Goal: Navigation & Orientation: Find specific page/section

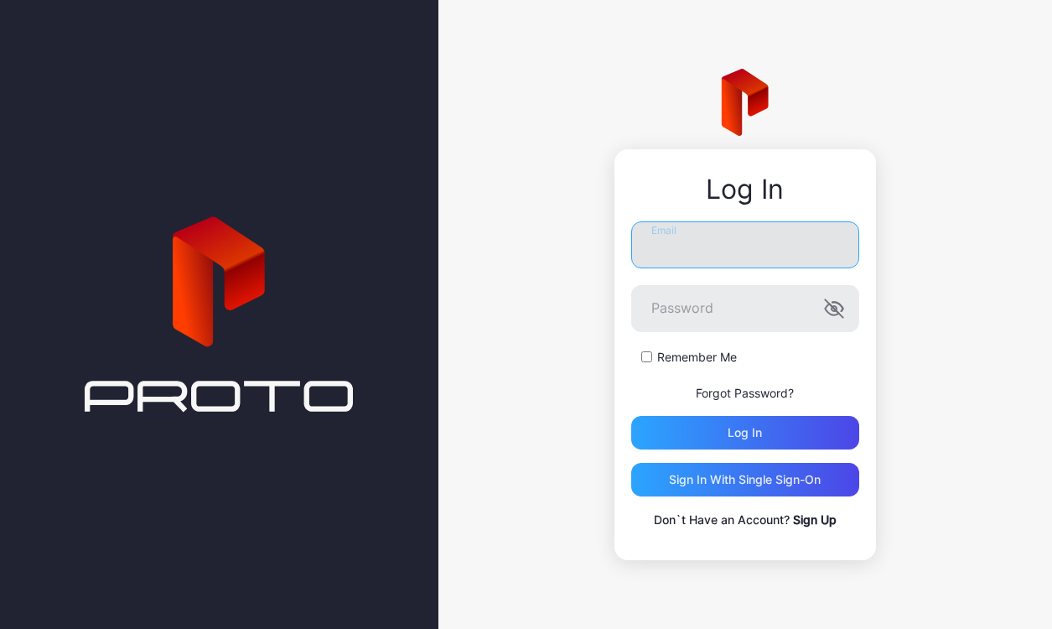
click at [720, 252] on input "Email" at bounding box center [745, 244] width 228 height 47
click at [619, 249] on div "Log In Email Password Remember Me Forgot Password? Log in Sign in With Single S…" at bounding box center [746, 354] width 262 height 411
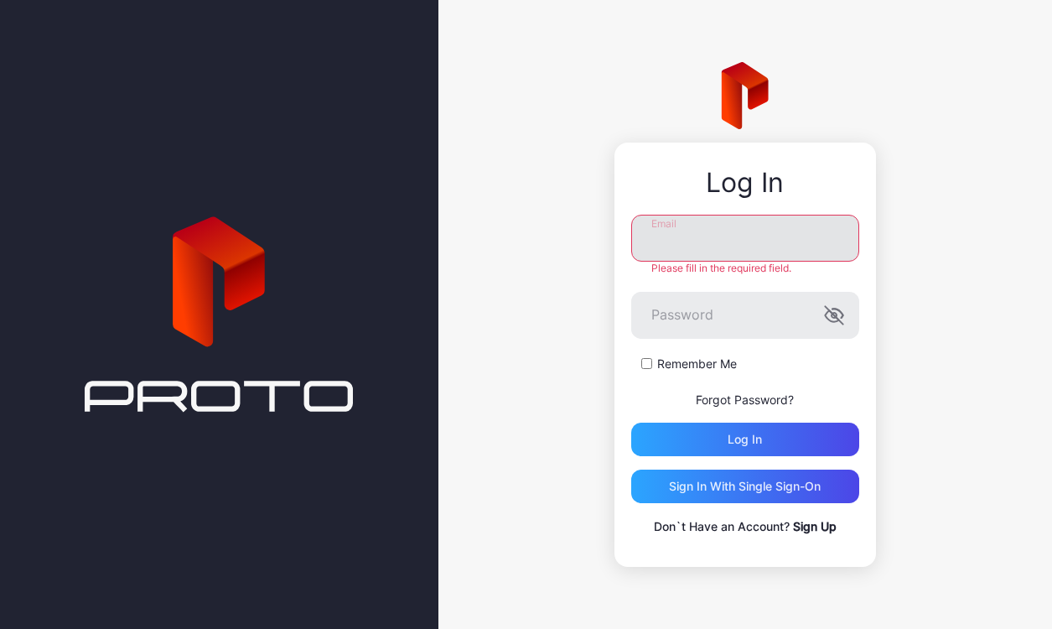
click at [684, 249] on input "Email" at bounding box center [745, 238] width 228 height 47
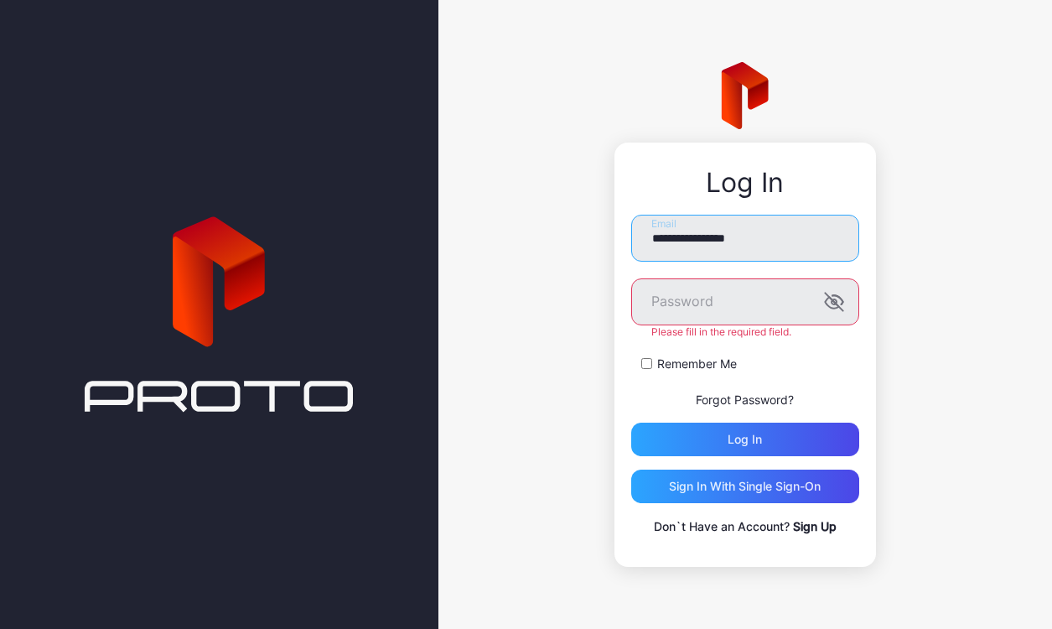
type input "**********"
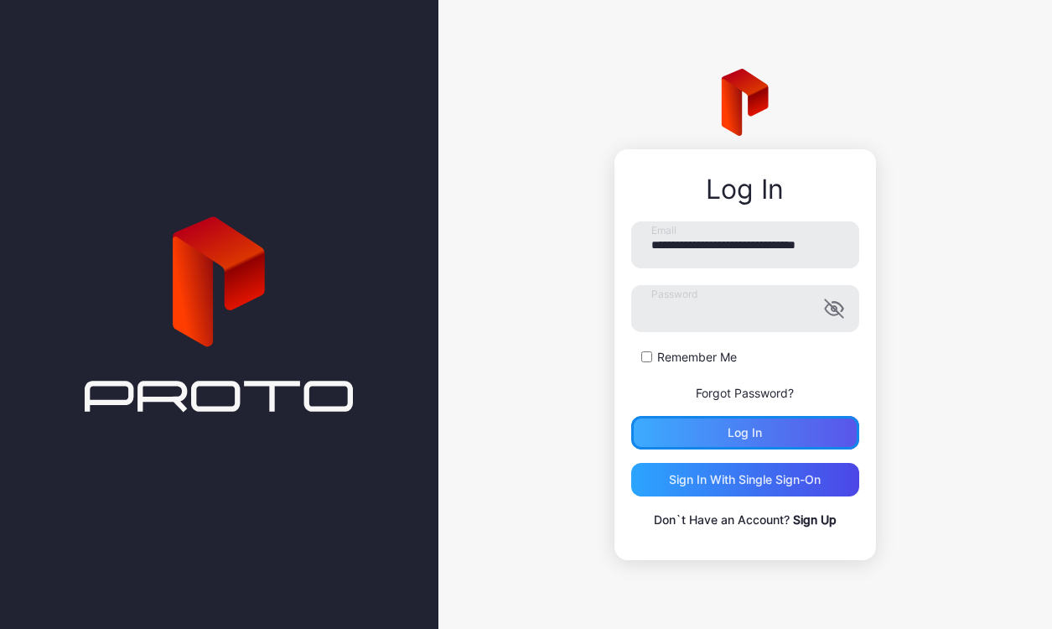
click at [757, 423] on div "Log in" at bounding box center [745, 433] width 228 height 34
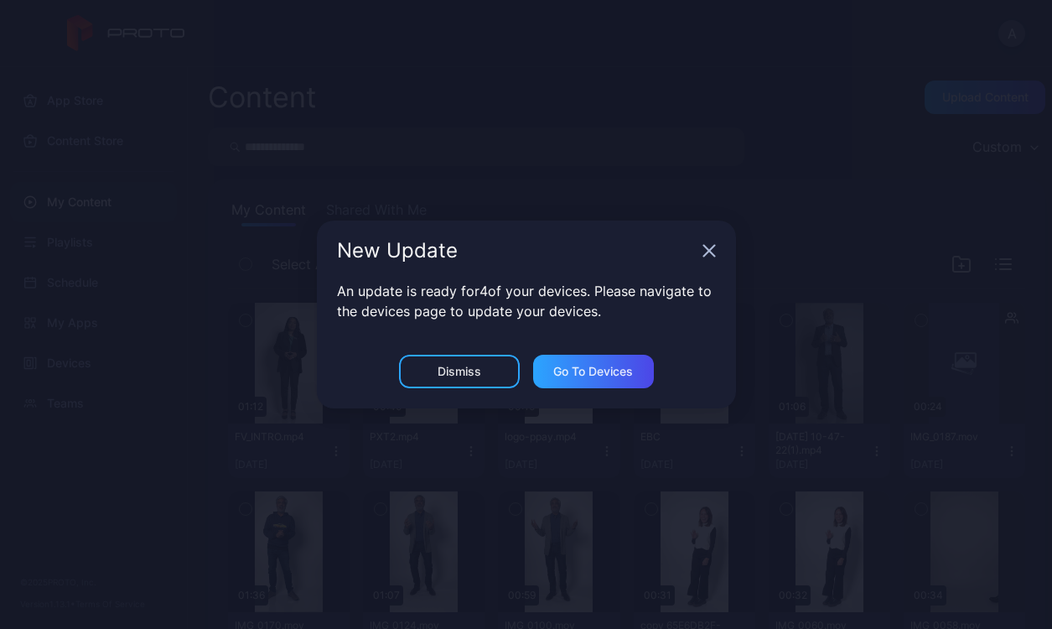
click at [709, 258] on div "New Update" at bounding box center [526, 251] width 419 height 60
click at [709, 255] on icon "button" at bounding box center [709, 250] width 13 height 13
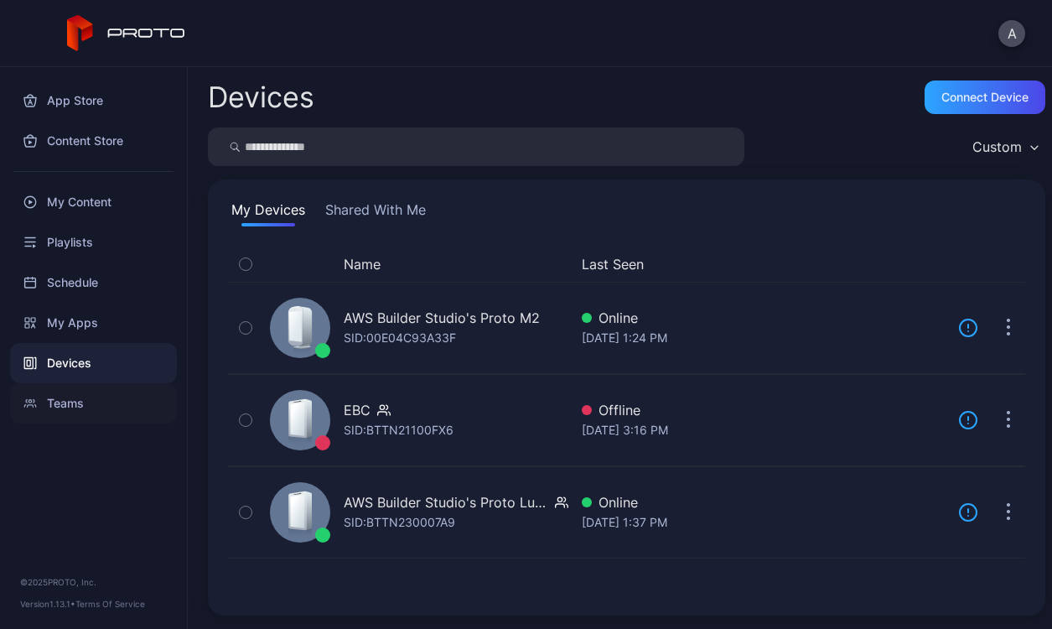
click at [94, 402] on div "Teams" at bounding box center [93, 403] width 167 height 40
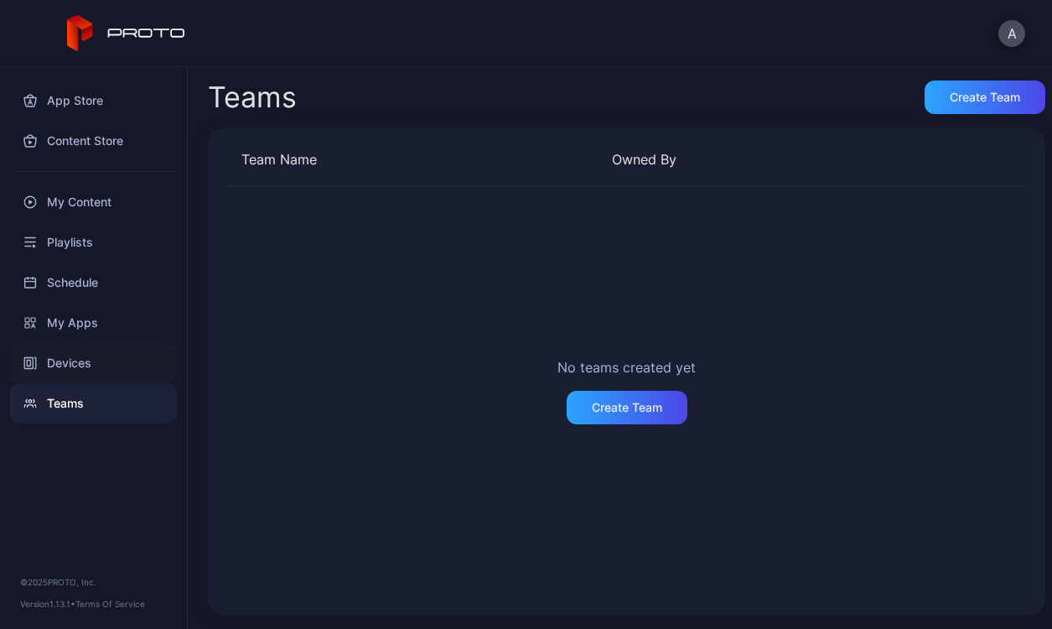
click at [91, 366] on div "Devices" at bounding box center [93, 363] width 167 height 40
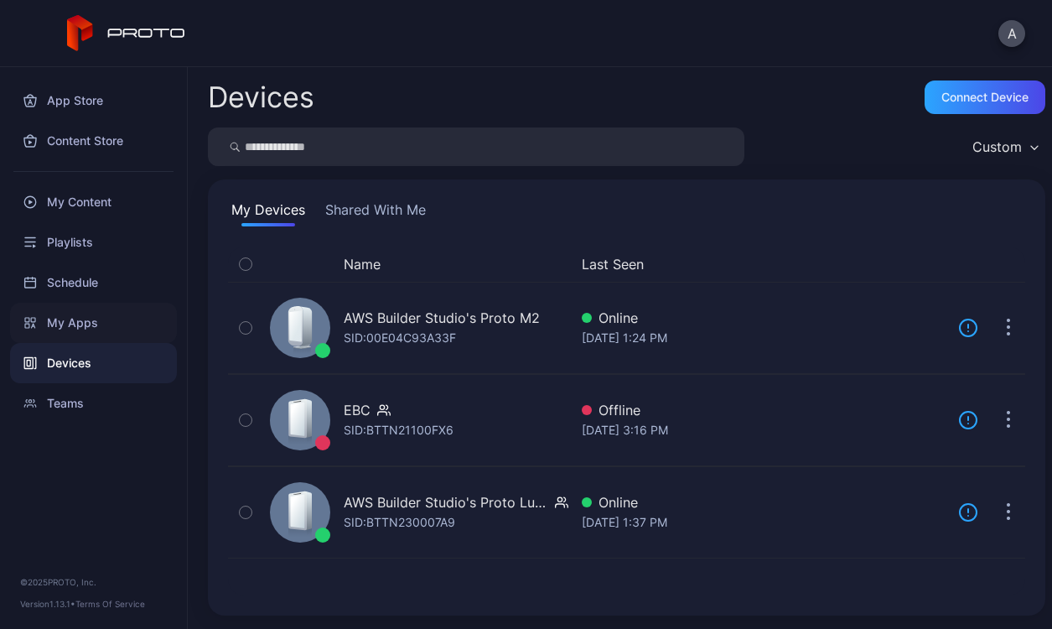
click at [94, 337] on div "My Apps" at bounding box center [93, 323] width 167 height 40
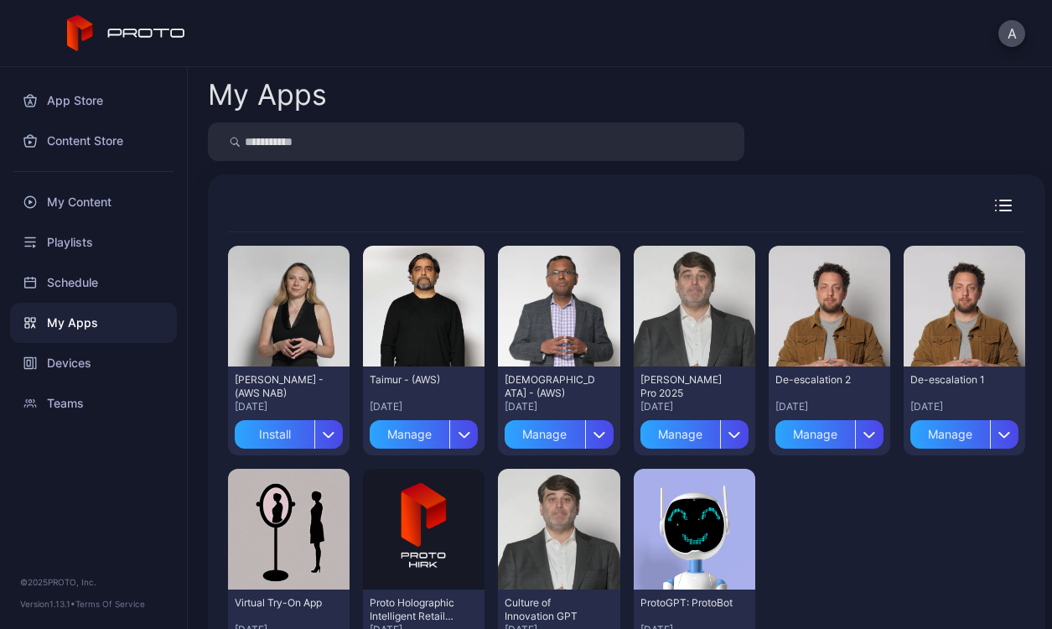
click at [998, 34] on div "A" at bounding box center [526, 33] width 1052 height 67
click at [1003, 34] on button "A" at bounding box center [1012, 33] width 27 height 27
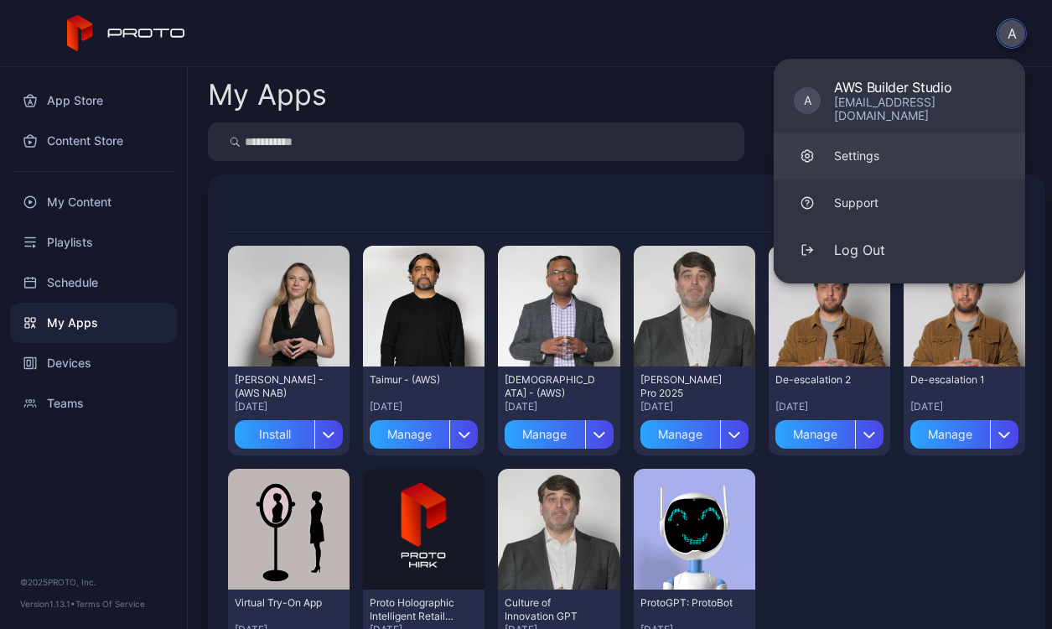
click at [851, 154] on div "Settings" at bounding box center [856, 156] width 45 height 17
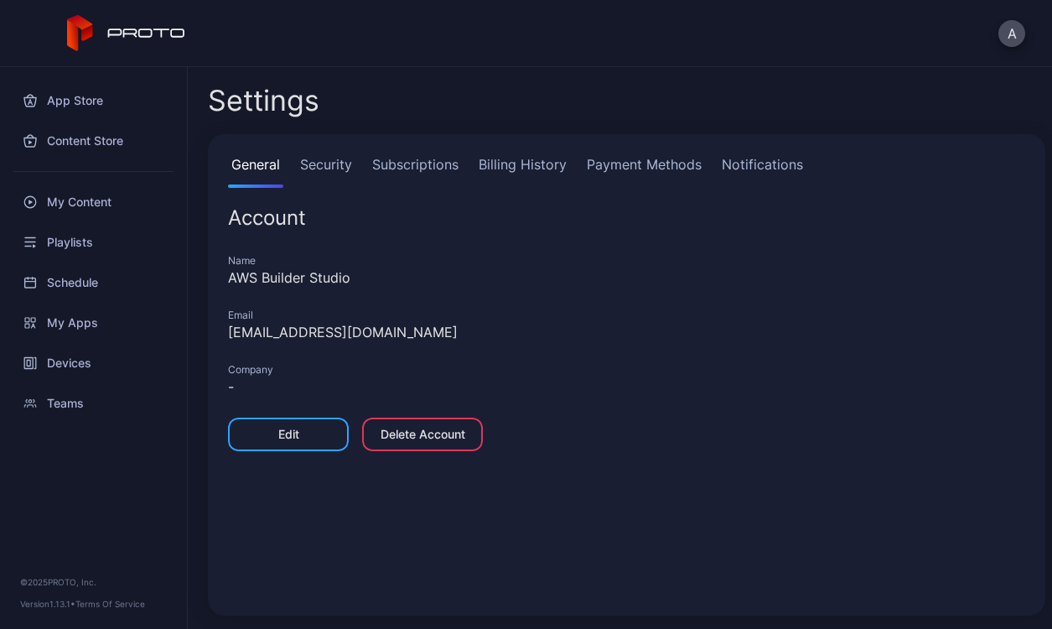
click at [542, 159] on link "Billing History" at bounding box center [522, 171] width 95 height 34
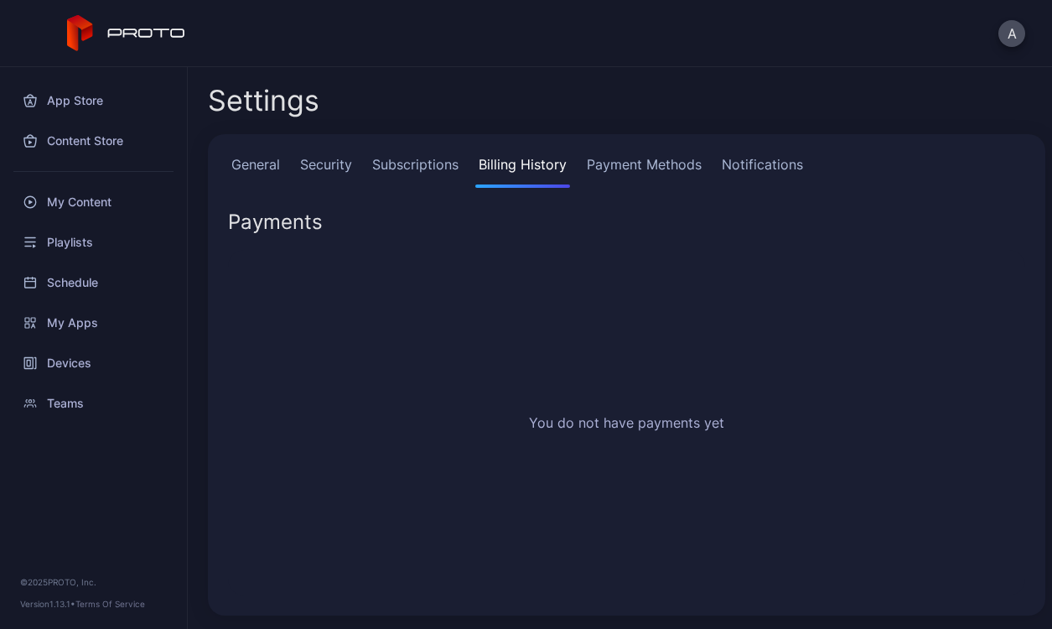
click at [600, 169] on link "Payment Methods" at bounding box center [645, 171] width 122 height 34
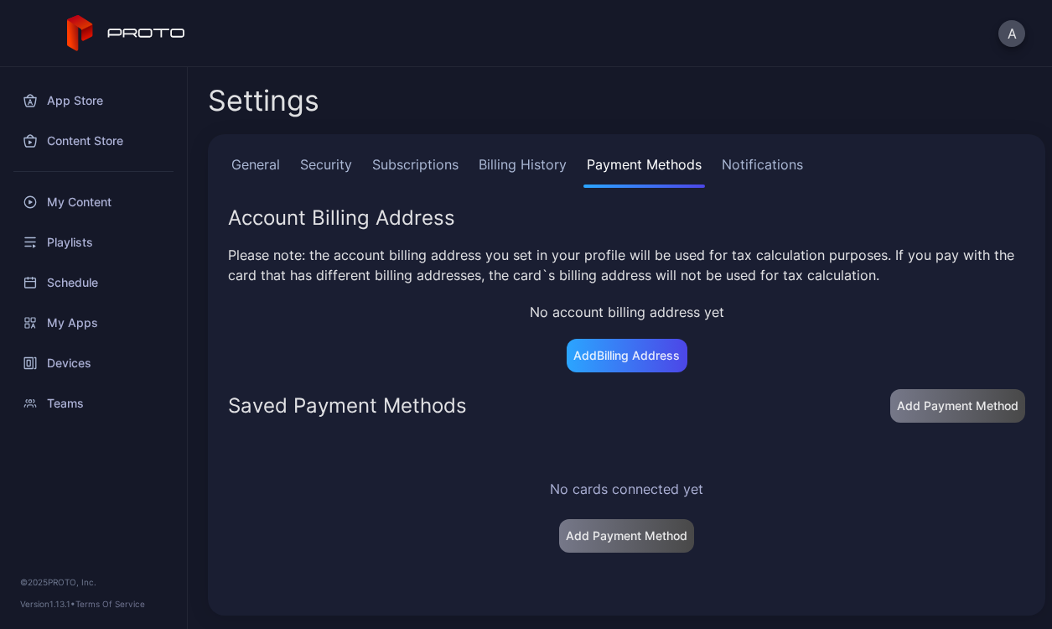
click at [720, 169] on link "Notifications" at bounding box center [763, 171] width 88 height 34
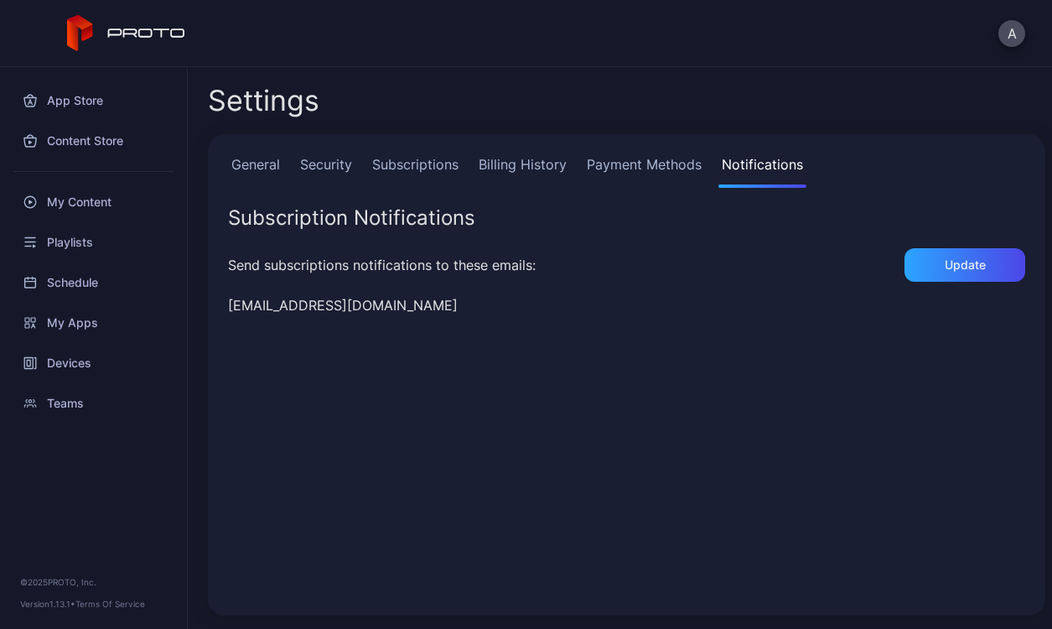
click at [653, 164] on link "Payment Methods" at bounding box center [645, 171] width 122 height 34
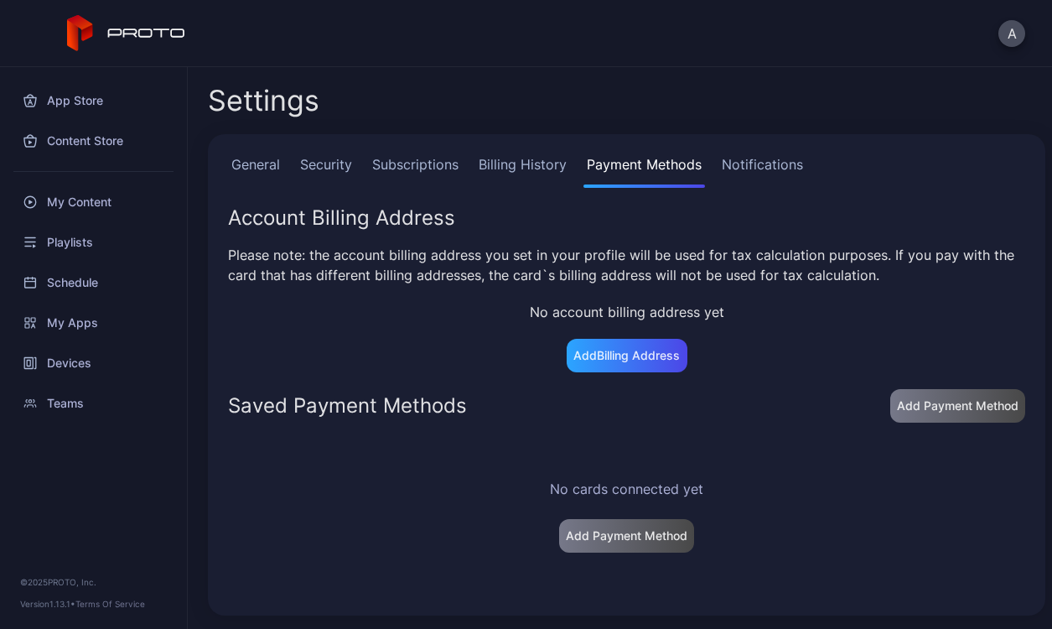
click at [538, 149] on div "General Security Subscriptions Billing History Payment Methods Notifications Ac…" at bounding box center [627, 374] width 838 height 481
click at [527, 158] on link "Billing History" at bounding box center [522, 171] width 95 height 34
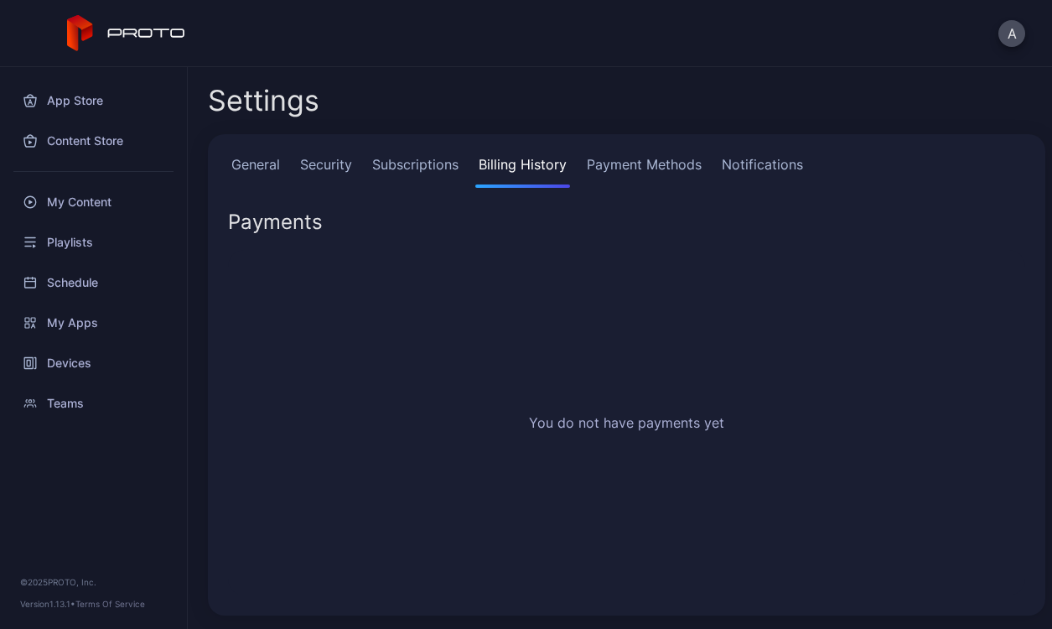
click at [414, 158] on link "Subscriptions" at bounding box center [415, 171] width 93 height 34
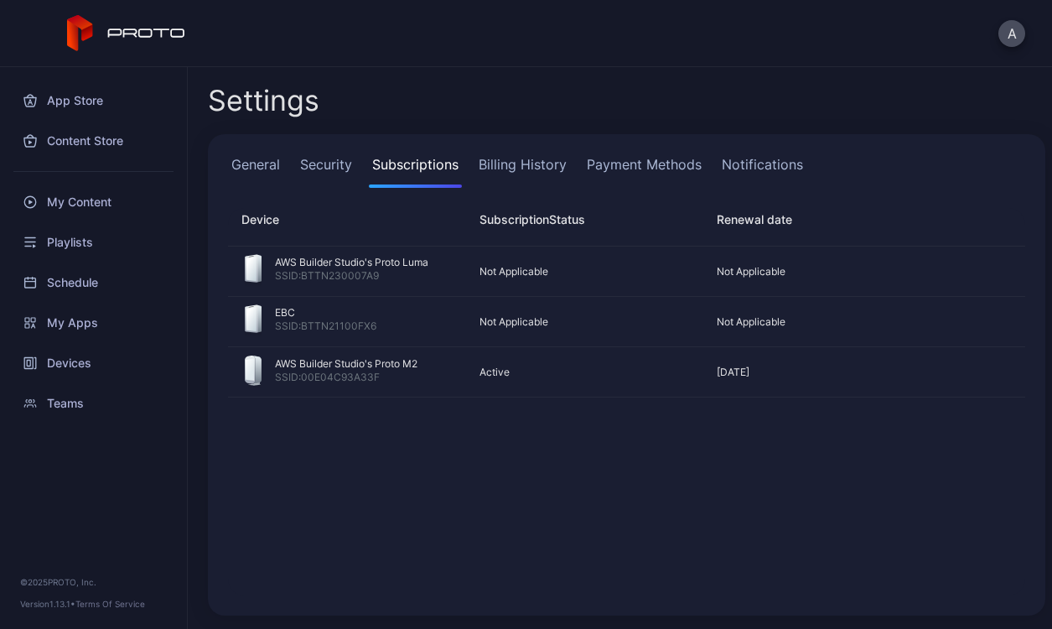
click at [418, 464] on div "AWS Builder Studio's Proto Luma SSID: BTTN230007A9 Not Applicable Not Applicabl…" at bounding box center [627, 421] width 824 height 376
click at [340, 174] on link "Security" at bounding box center [326, 171] width 59 height 34
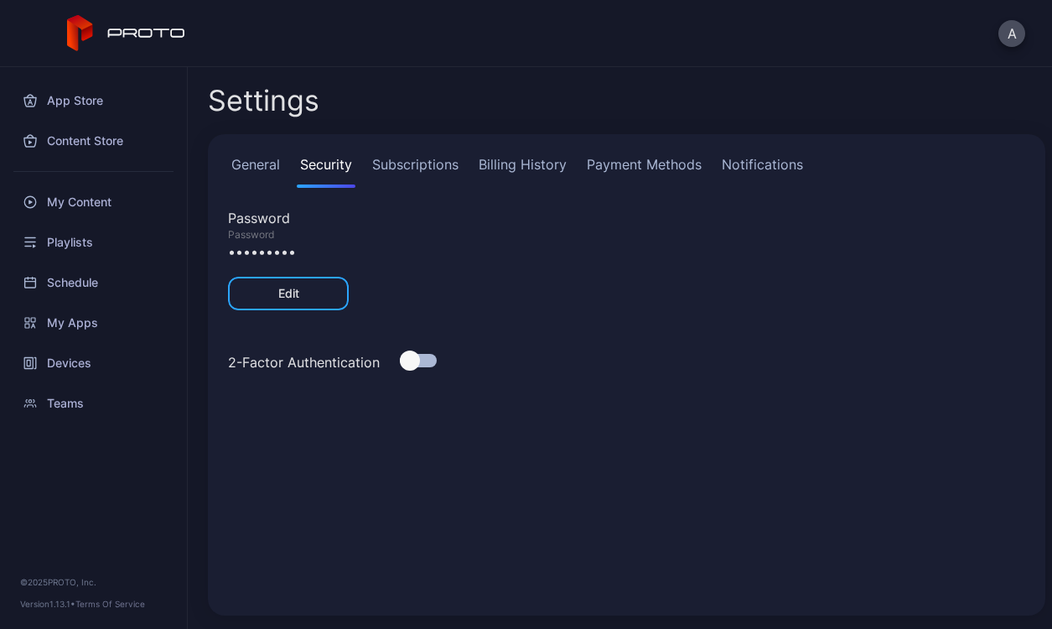
click at [382, 166] on link "Subscriptions" at bounding box center [415, 171] width 93 height 34
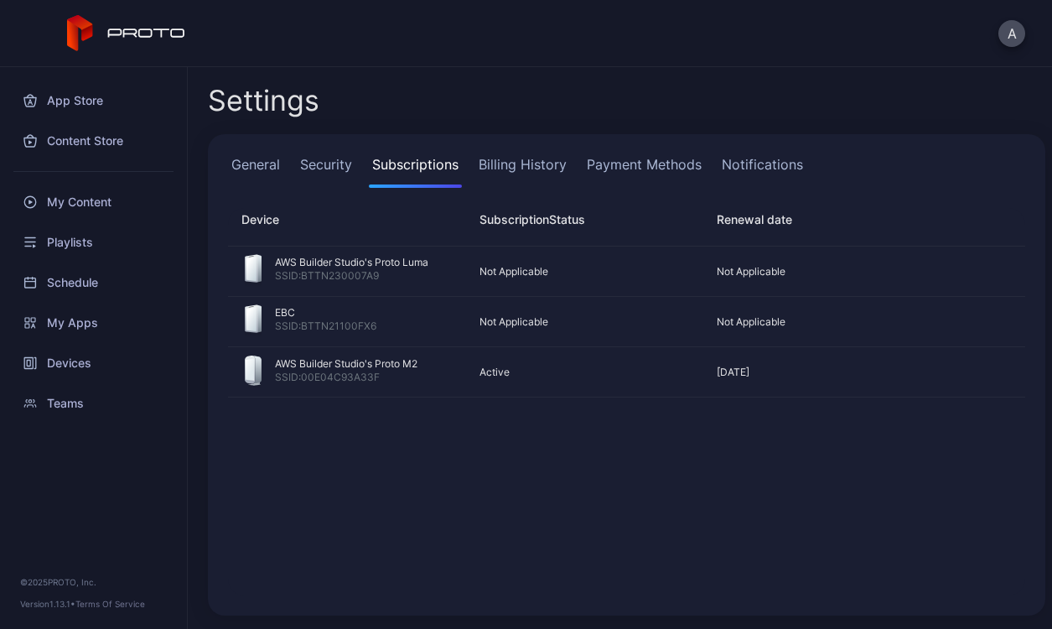
click at [413, 164] on link "Subscriptions" at bounding box center [415, 171] width 93 height 34
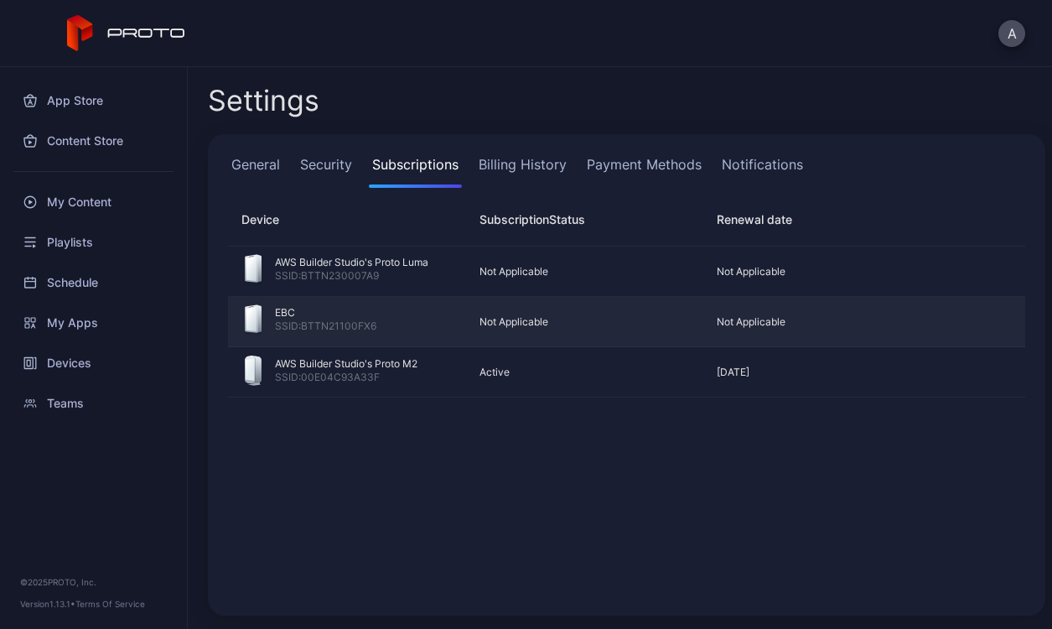
click at [730, 324] on div "Not Applicable" at bounding box center [816, 321] width 225 height 13
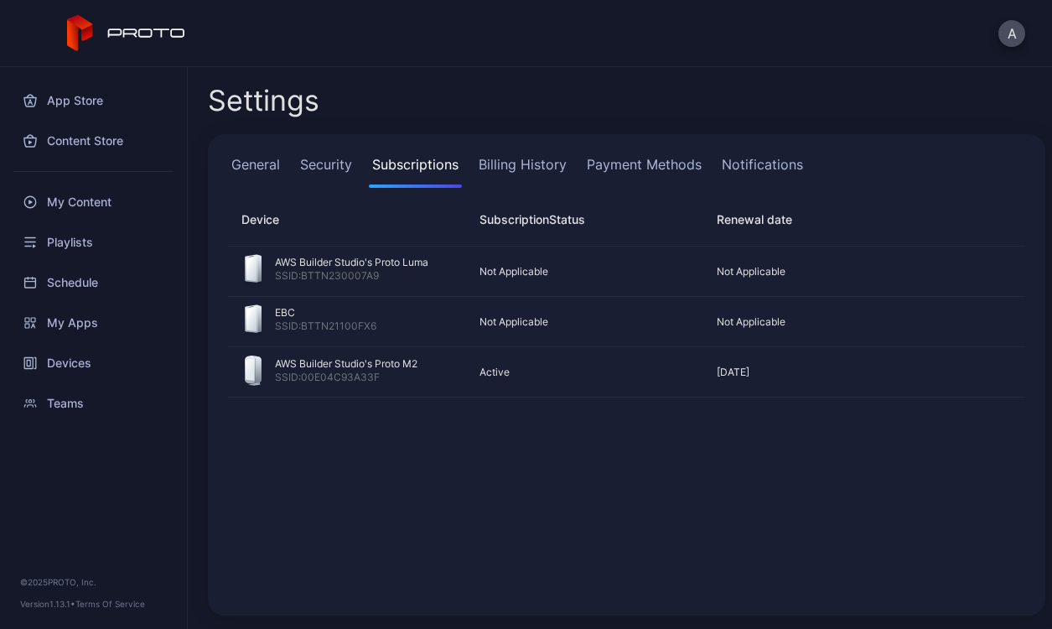
click at [311, 164] on link "Security" at bounding box center [326, 171] width 59 height 34
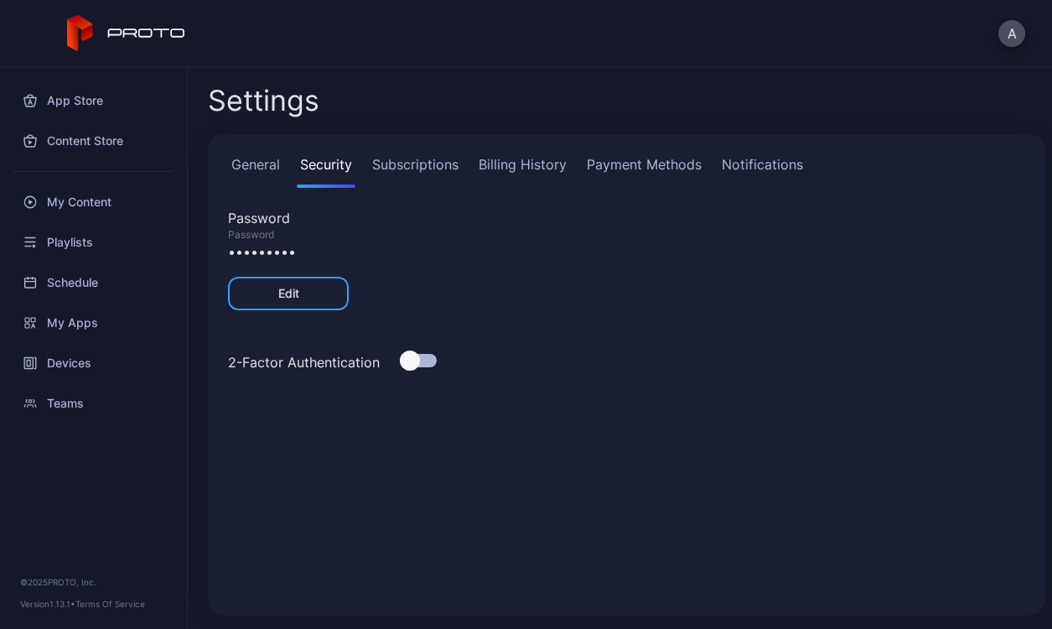
click at [270, 166] on link "General" at bounding box center [255, 171] width 55 height 34
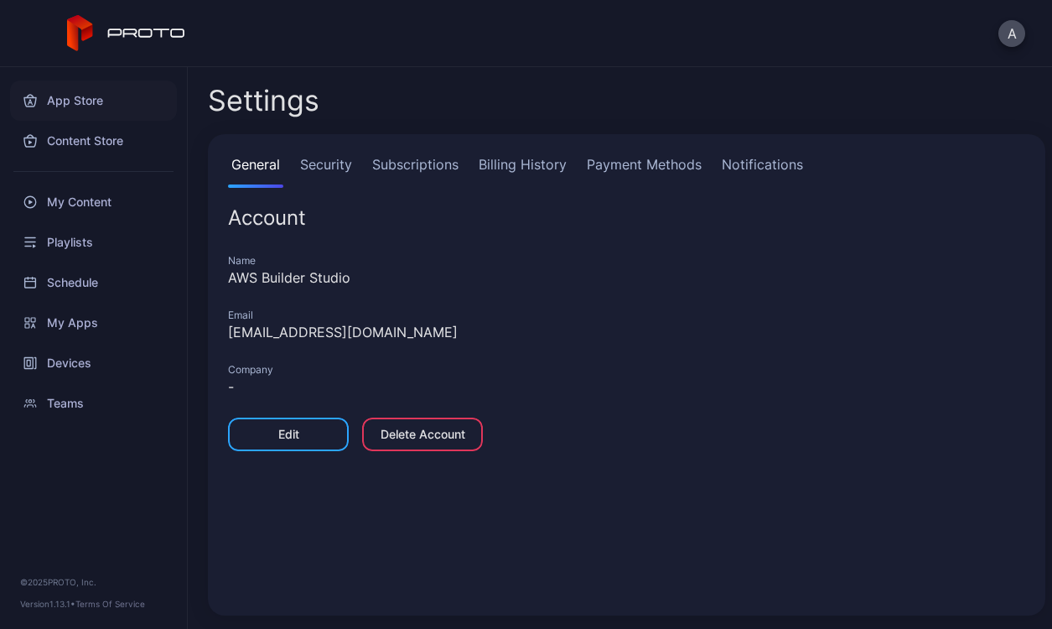
click at [98, 96] on div "App Store" at bounding box center [93, 101] width 167 height 40
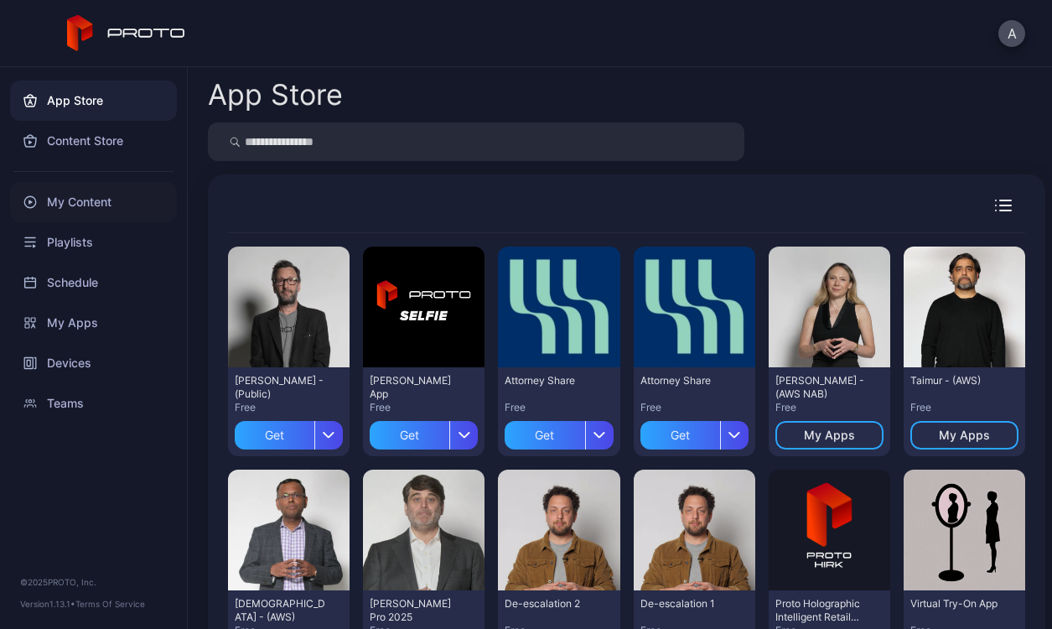
click at [98, 199] on div "My Content" at bounding box center [93, 202] width 167 height 40
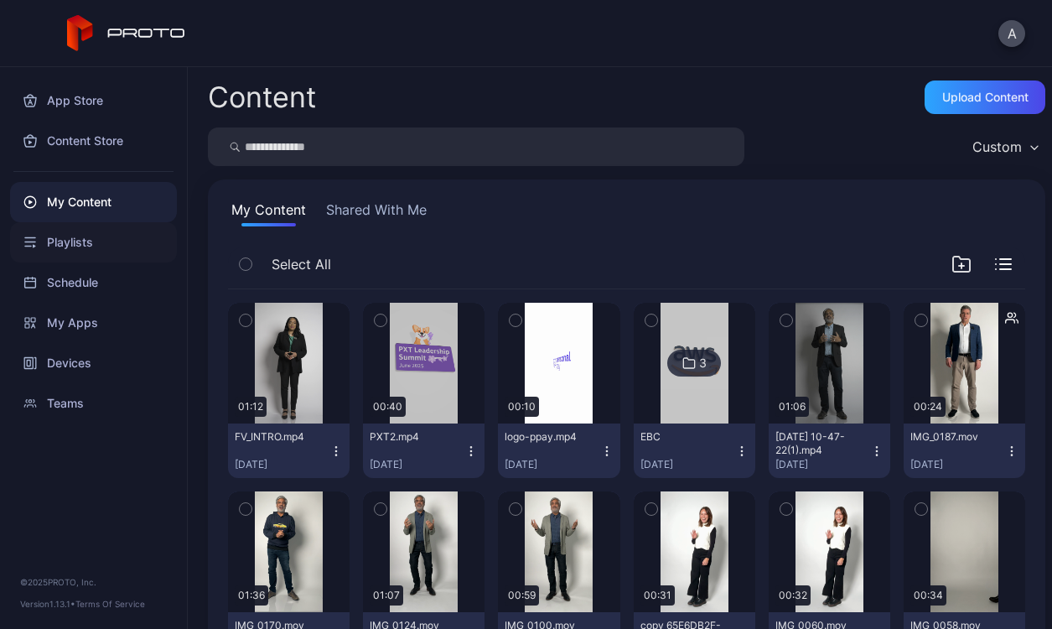
click at [96, 251] on div "Playlists" at bounding box center [93, 242] width 167 height 40
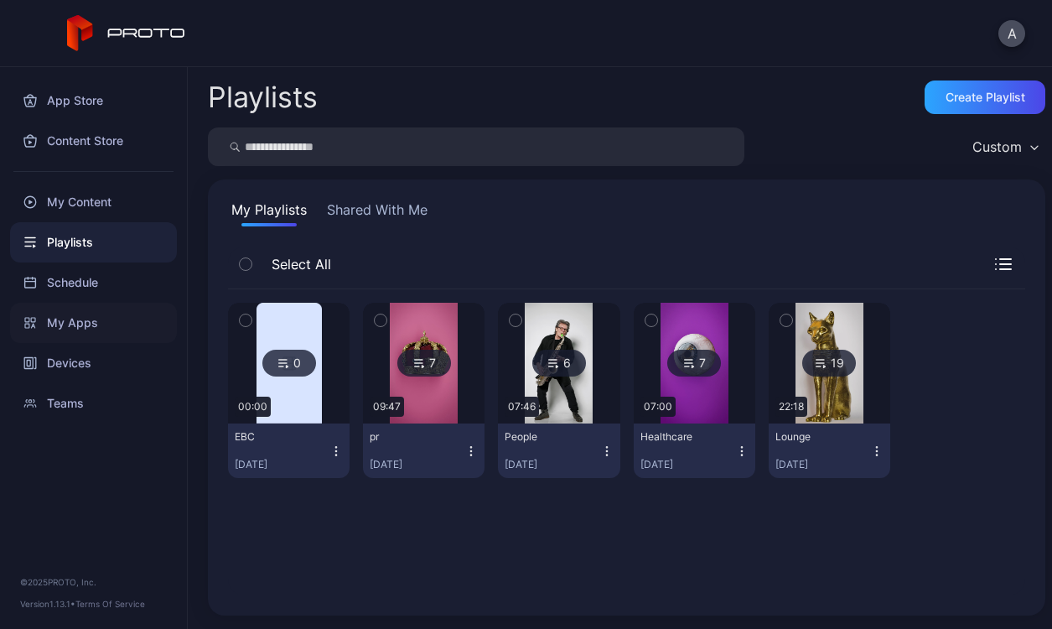
click at [91, 328] on div "My Apps" at bounding box center [93, 323] width 167 height 40
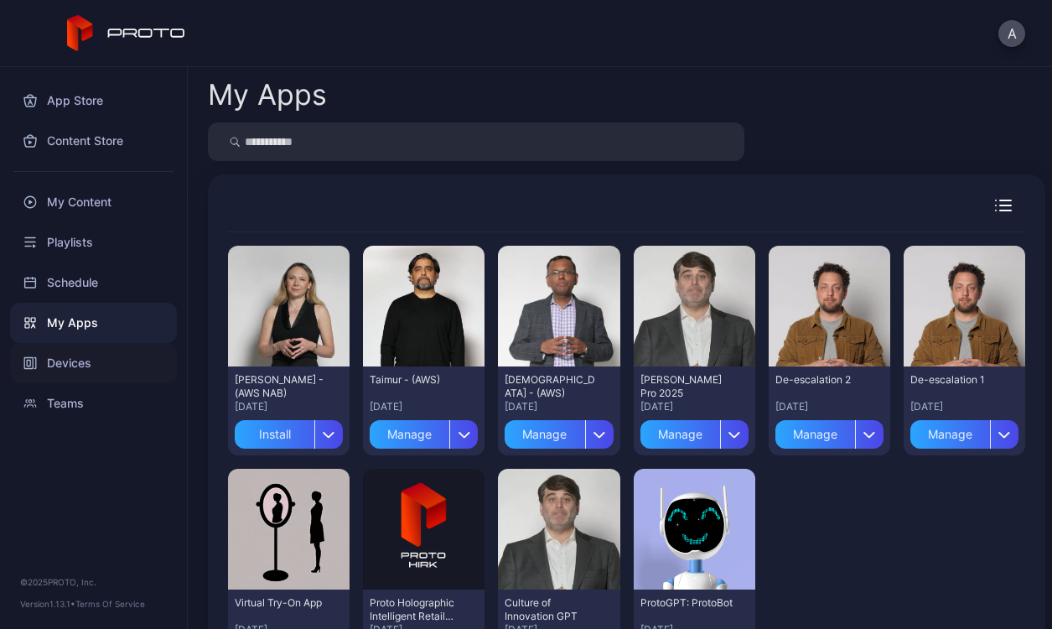
click at [89, 363] on div "Devices" at bounding box center [93, 363] width 167 height 40
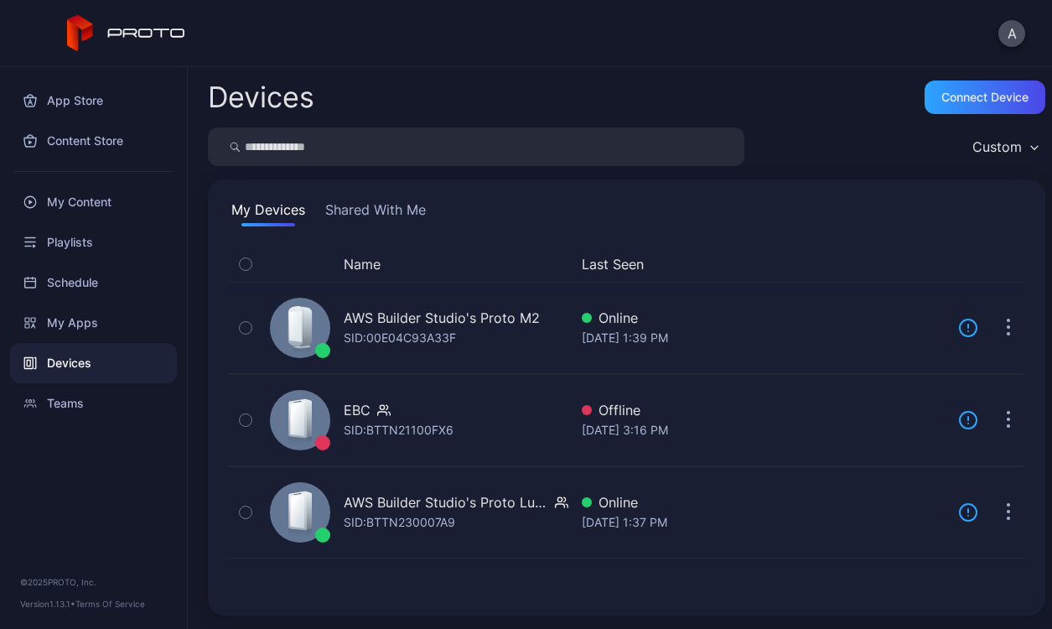
click at [355, 206] on button "Shared With Me" at bounding box center [375, 213] width 107 height 27
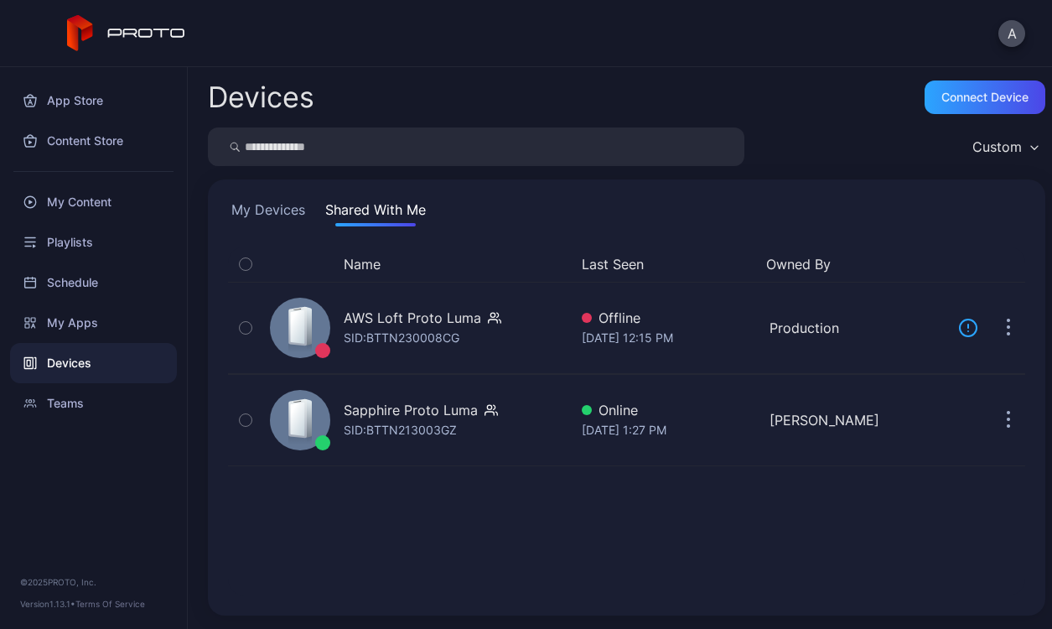
click at [263, 204] on button "My Devices" at bounding box center [268, 213] width 81 height 27
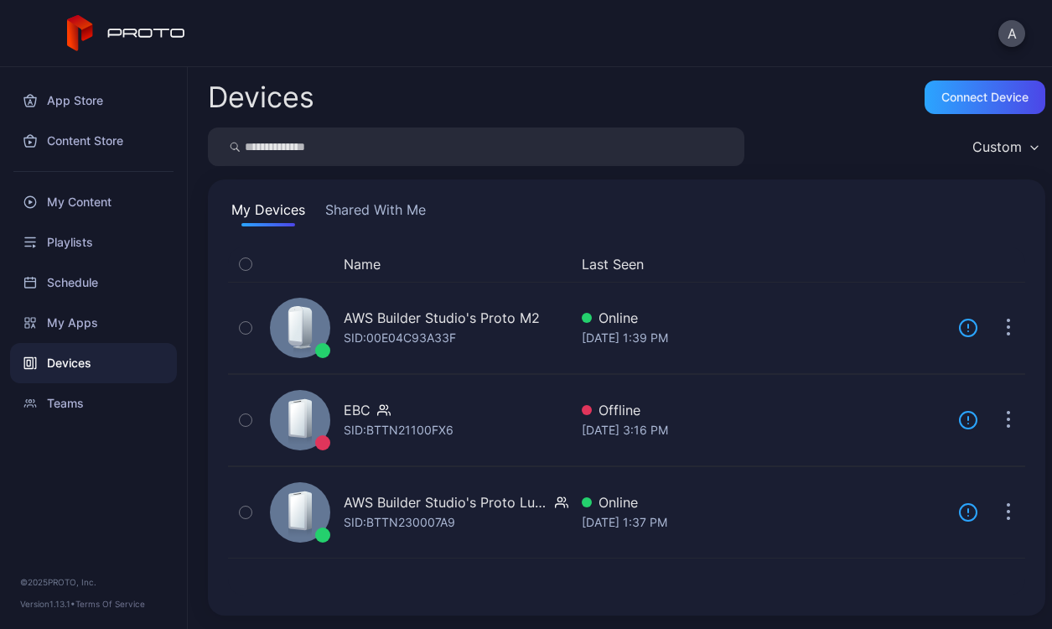
click at [351, 218] on button "Shared With Me" at bounding box center [375, 213] width 107 height 27
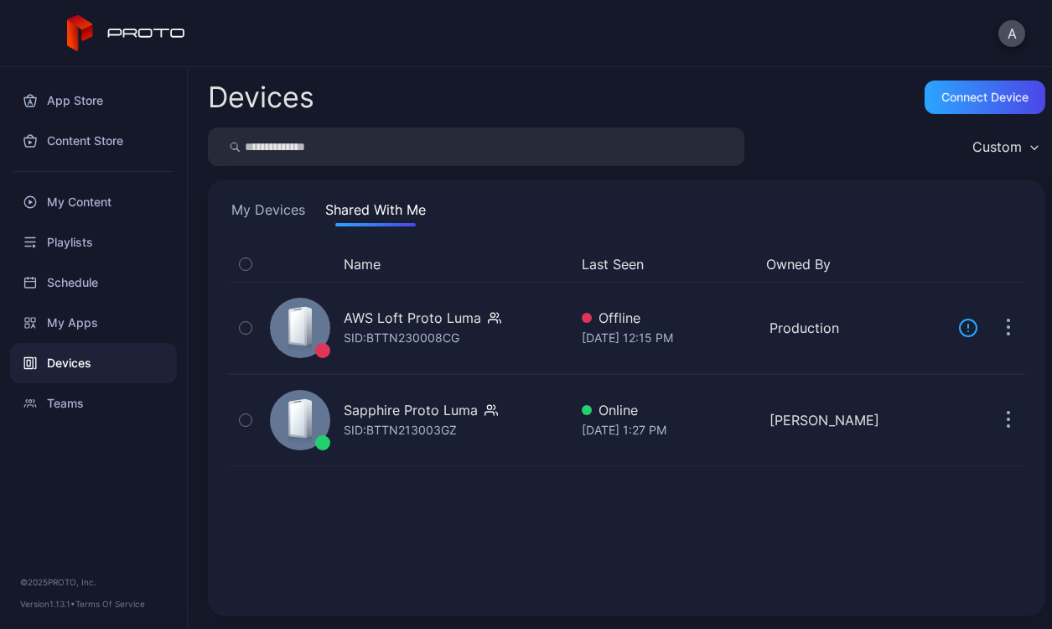
click at [282, 201] on button "My Devices" at bounding box center [268, 213] width 81 height 27
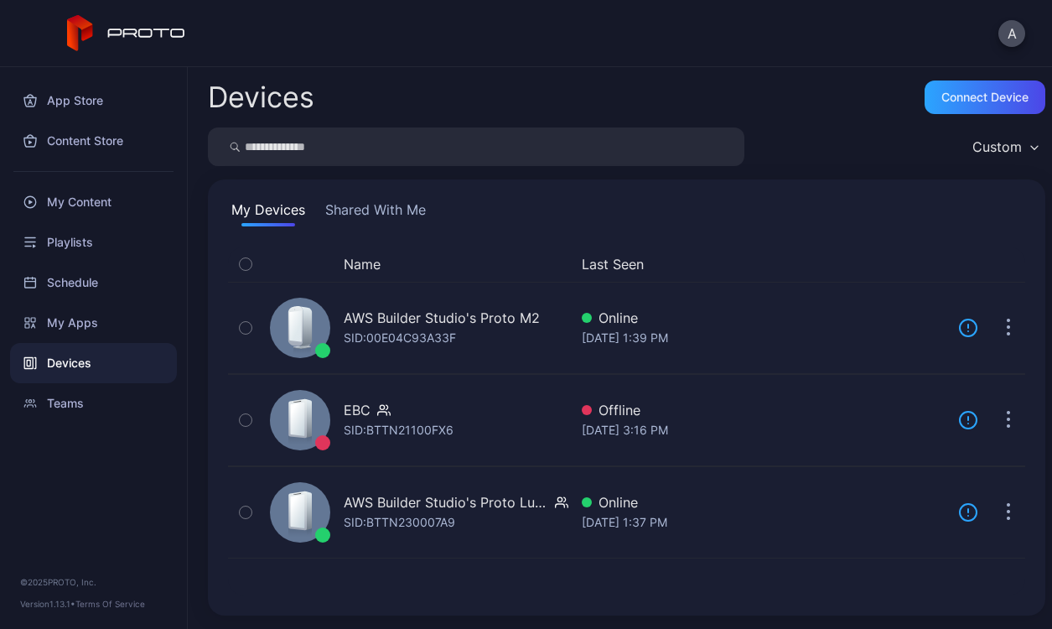
click at [361, 205] on button "Shared With Me" at bounding box center [375, 213] width 107 height 27
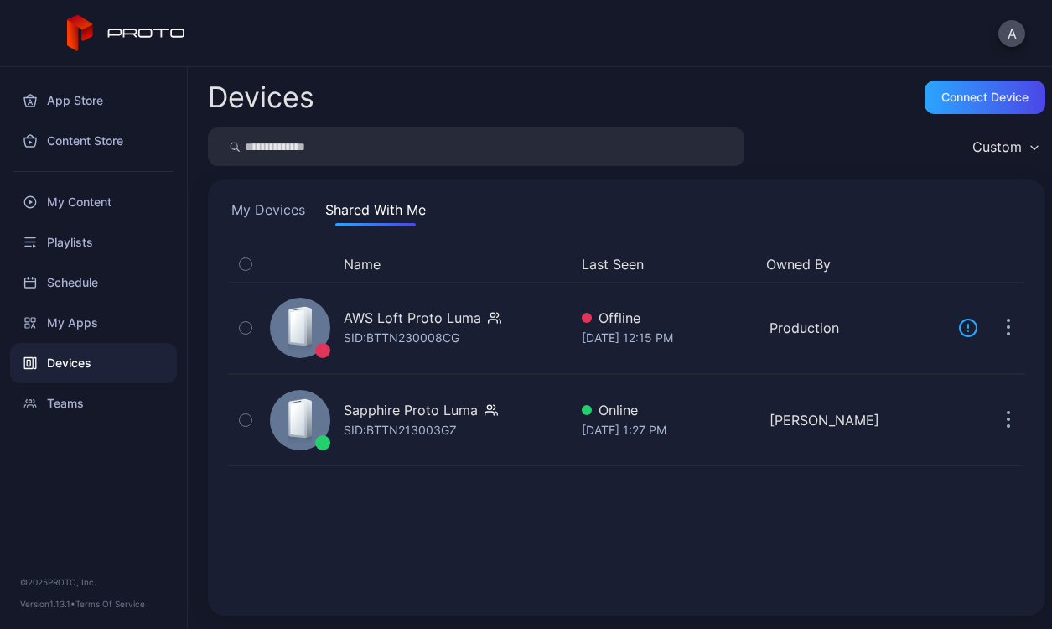
click at [285, 223] on button "My Devices" at bounding box center [268, 213] width 81 height 27
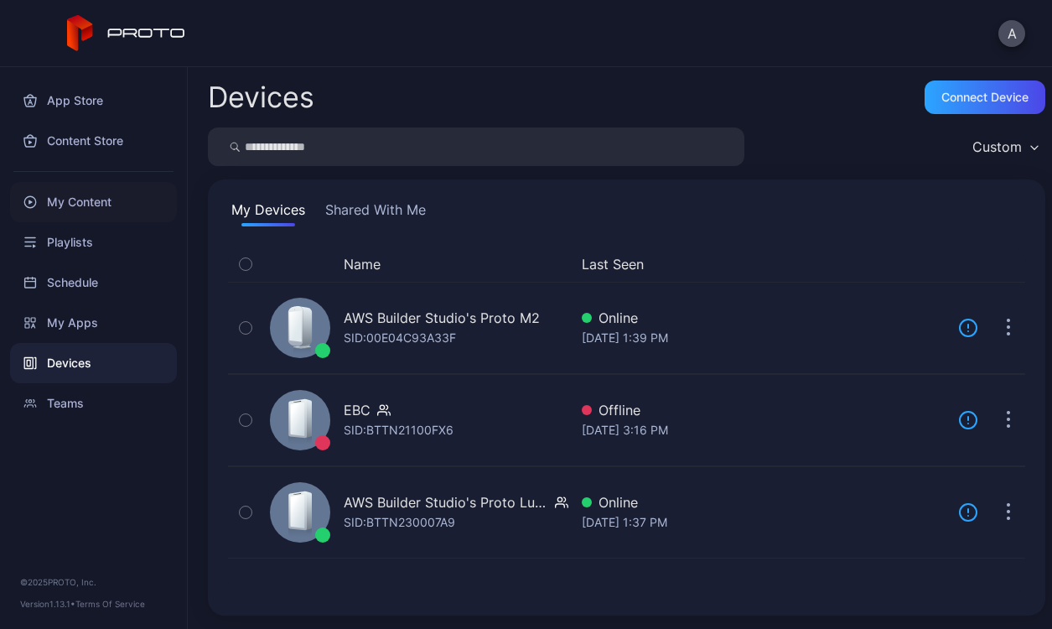
click at [107, 196] on div "My Content" at bounding box center [93, 202] width 167 height 40
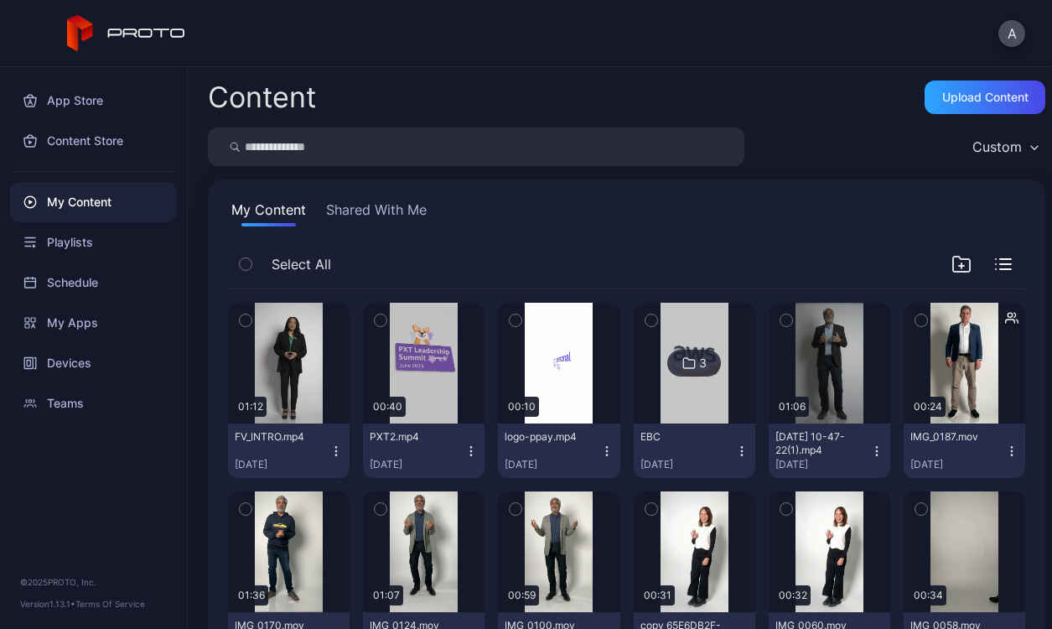
click at [363, 212] on button "Shared With Me" at bounding box center [376, 213] width 107 height 27
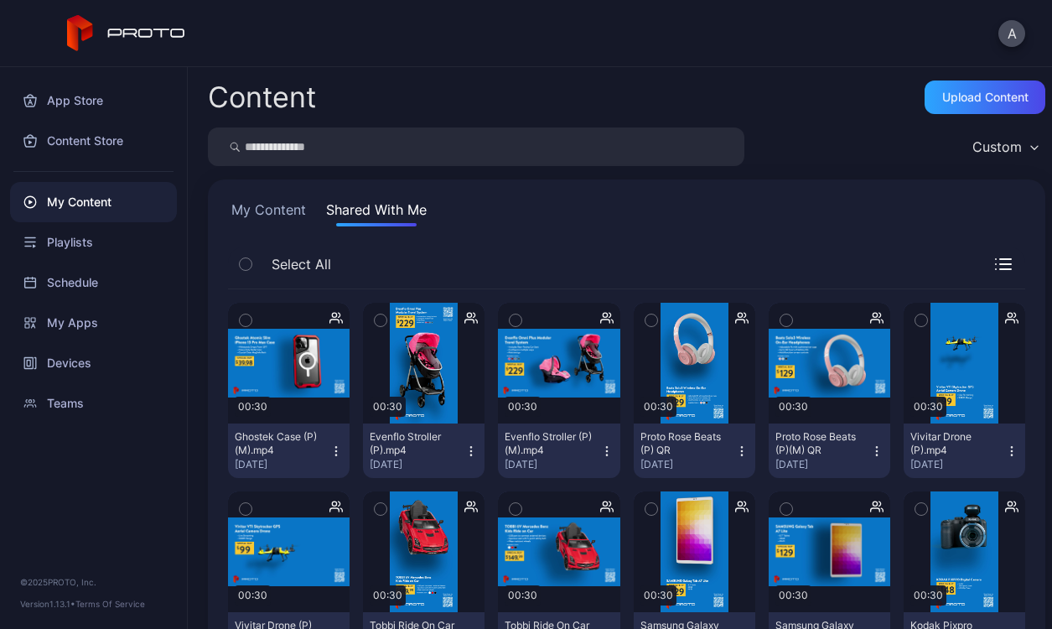
click at [281, 204] on button "My Content" at bounding box center [268, 213] width 81 height 27
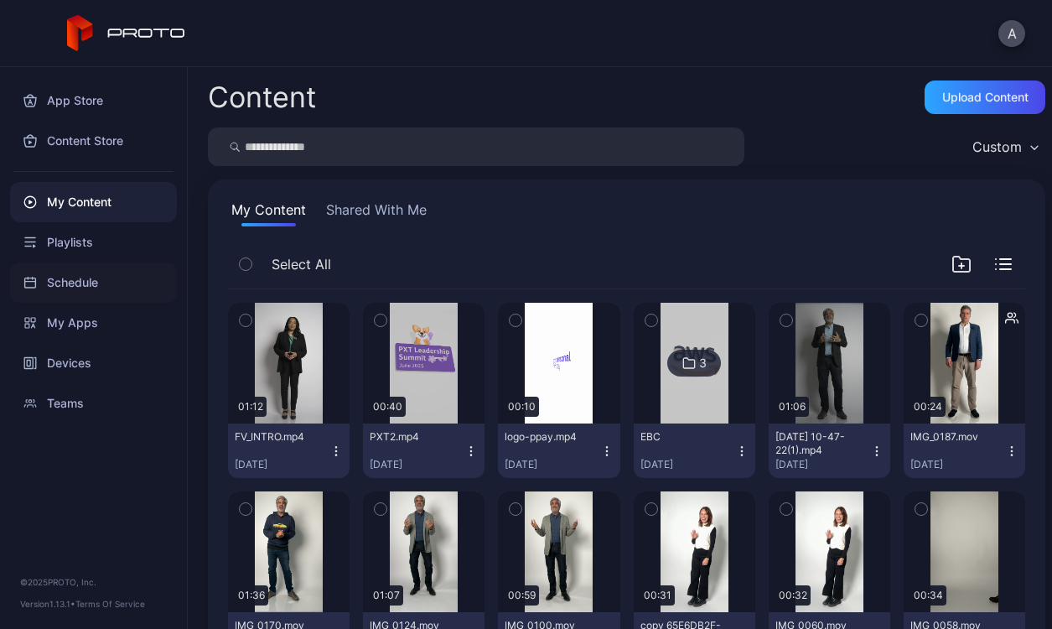
click at [99, 293] on div "Schedule" at bounding box center [93, 282] width 167 height 40
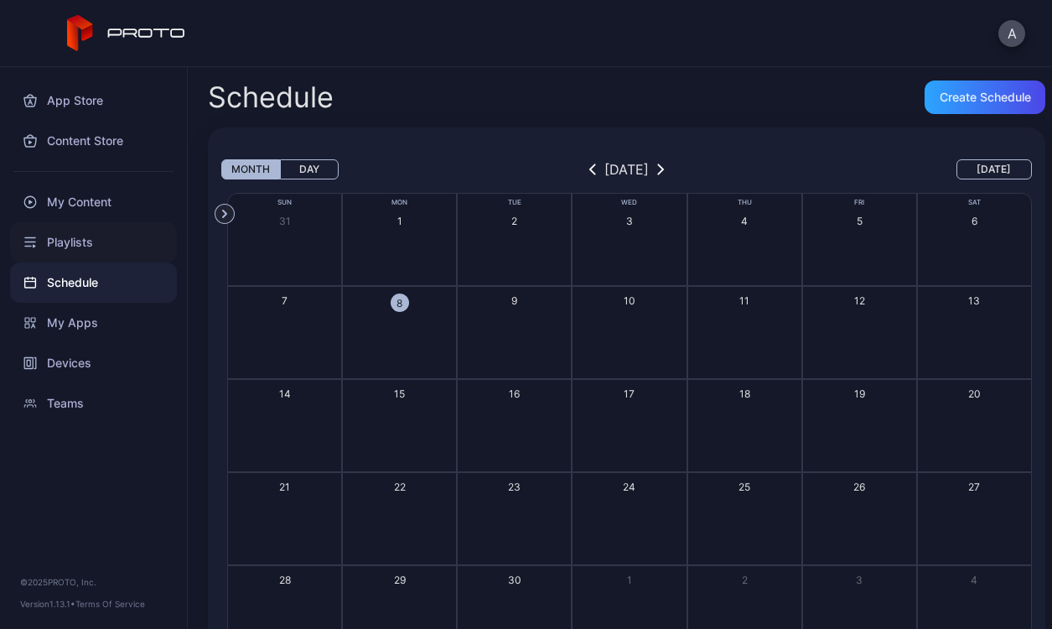
click at [123, 253] on div "Playlists" at bounding box center [93, 242] width 167 height 40
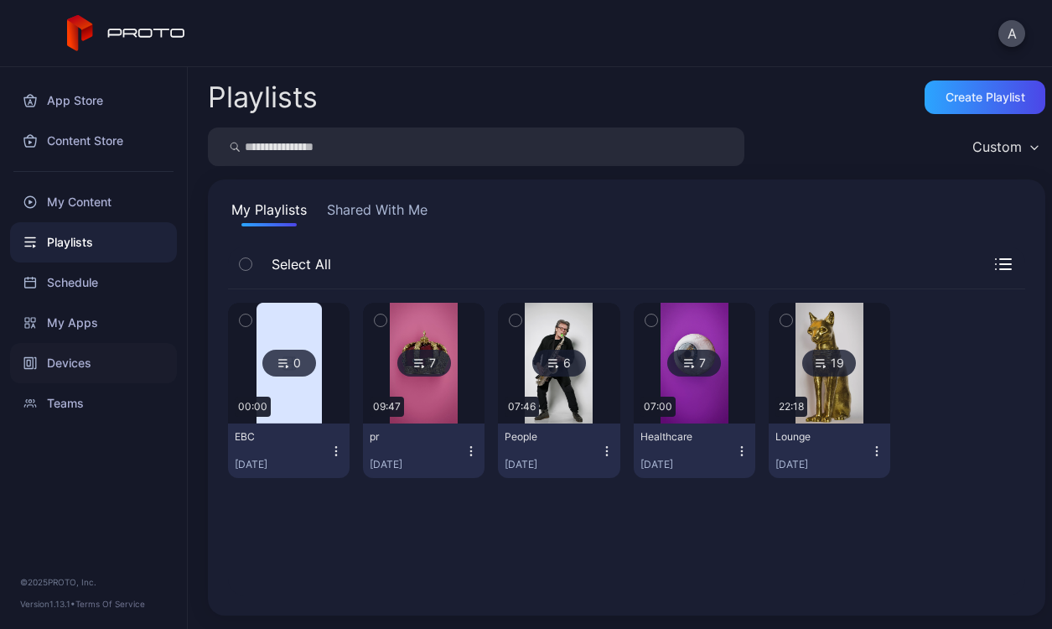
click at [112, 343] on div "Devices" at bounding box center [93, 363] width 167 height 40
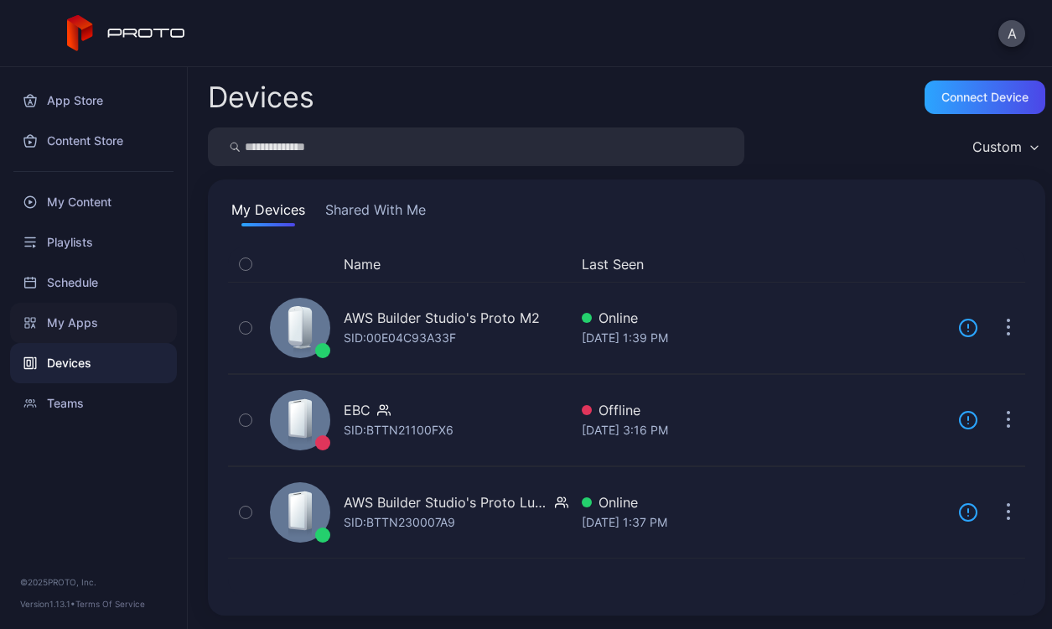
click at [114, 319] on div "My Apps" at bounding box center [93, 323] width 167 height 40
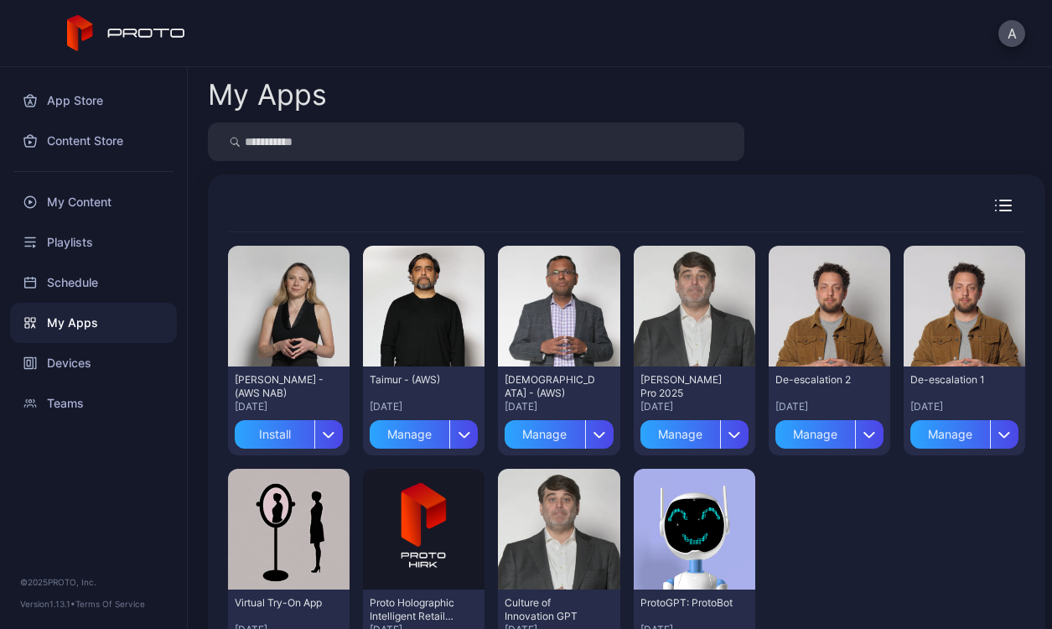
click at [112, 340] on div "My Apps" at bounding box center [93, 323] width 167 height 40
click at [103, 357] on div "Devices" at bounding box center [93, 363] width 167 height 40
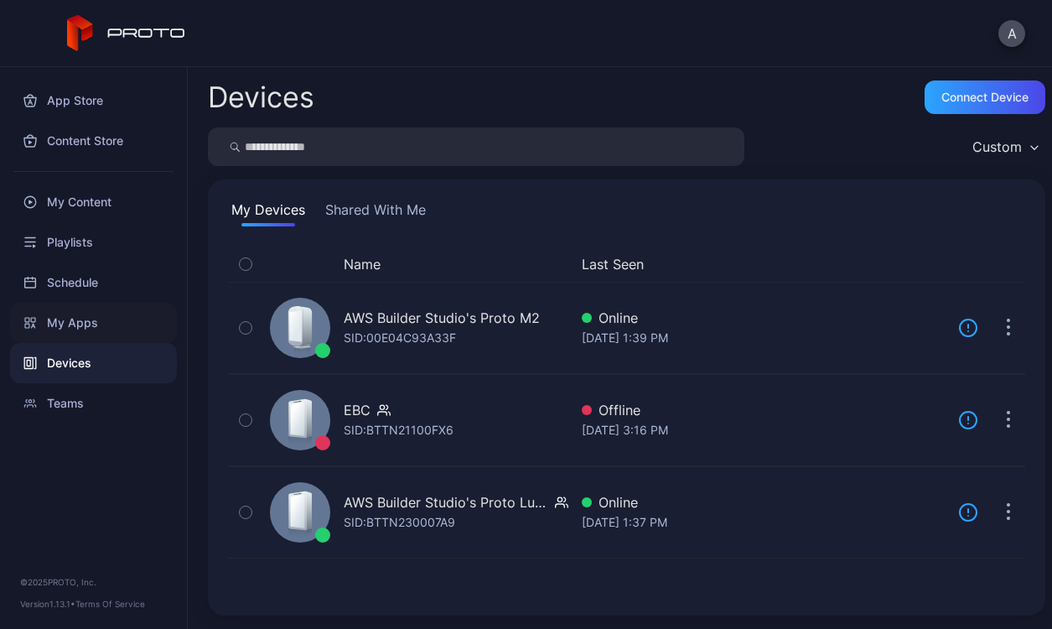
click at [112, 313] on div "My Apps" at bounding box center [93, 323] width 167 height 40
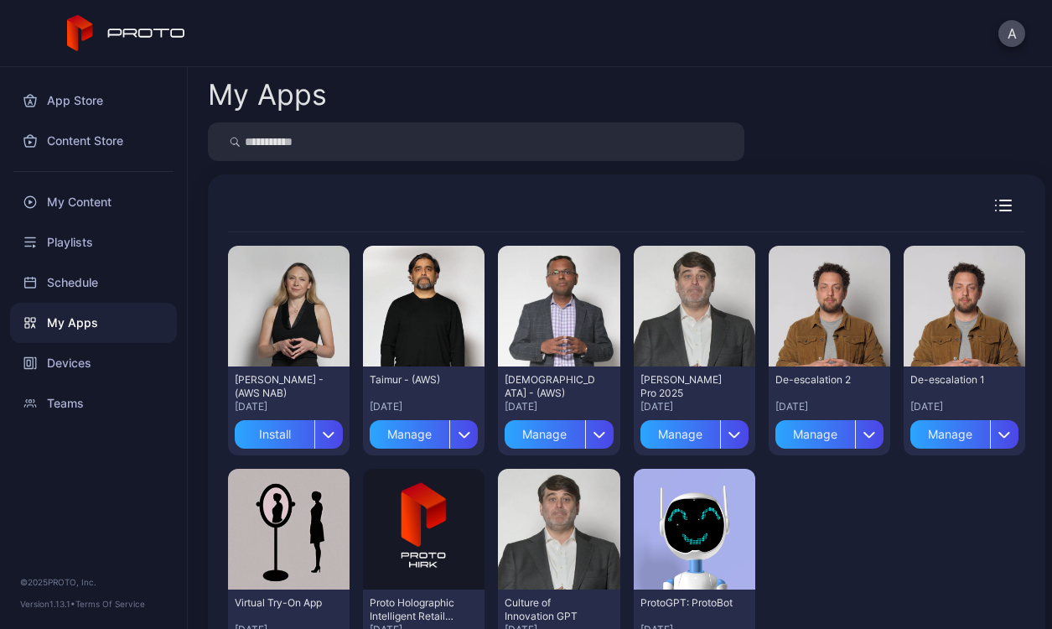
scroll to position [97, 0]
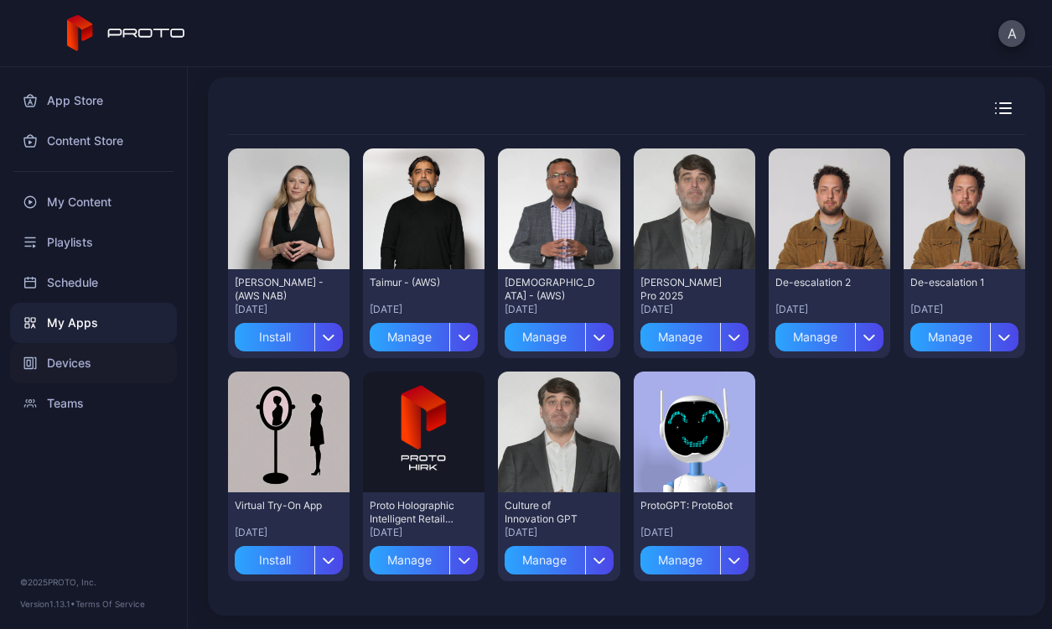
click at [79, 361] on div "Devices" at bounding box center [93, 363] width 167 height 40
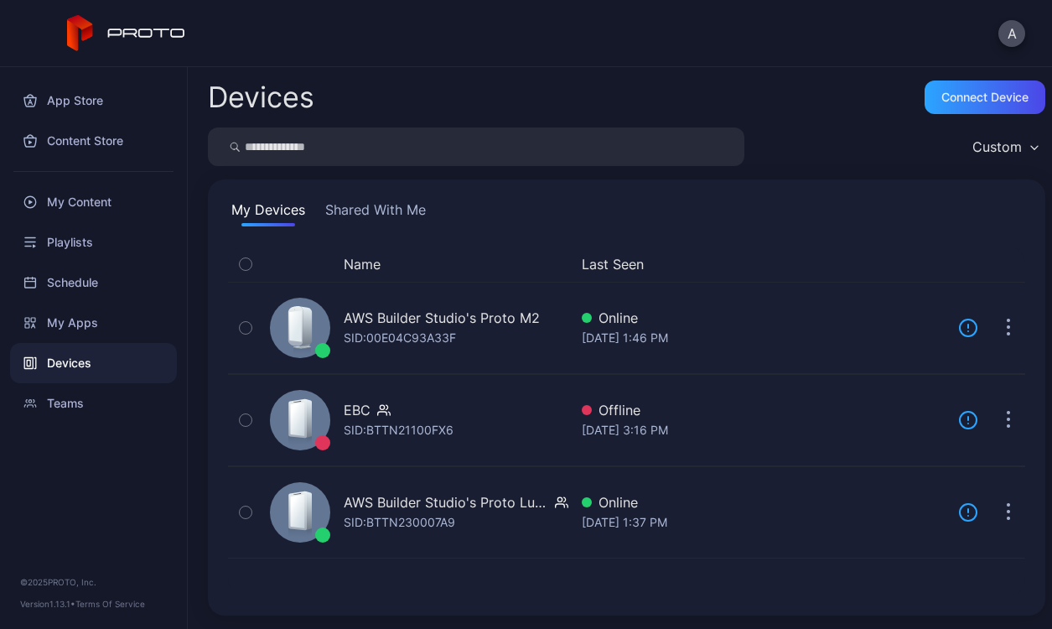
drag, startPoint x: 403, startPoint y: 58, endPoint x: 403, endPoint y: 34, distance: 23.5
click at [403, 58] on div "A" at bounding box center [526, 33] width 1052 height 67
